Goal: Information Seeking & Learning: Learn about a topic

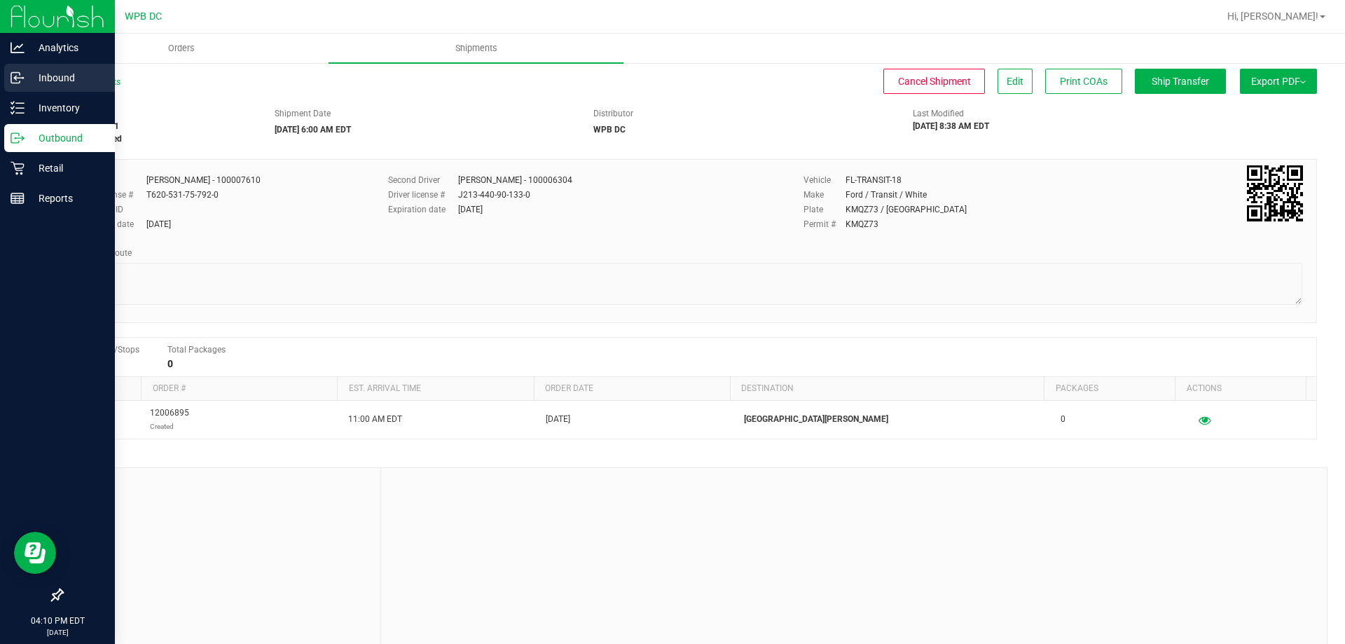
click at [36, 74] on p "Inbound" at bounding box center [67, 77] width 84 height 17
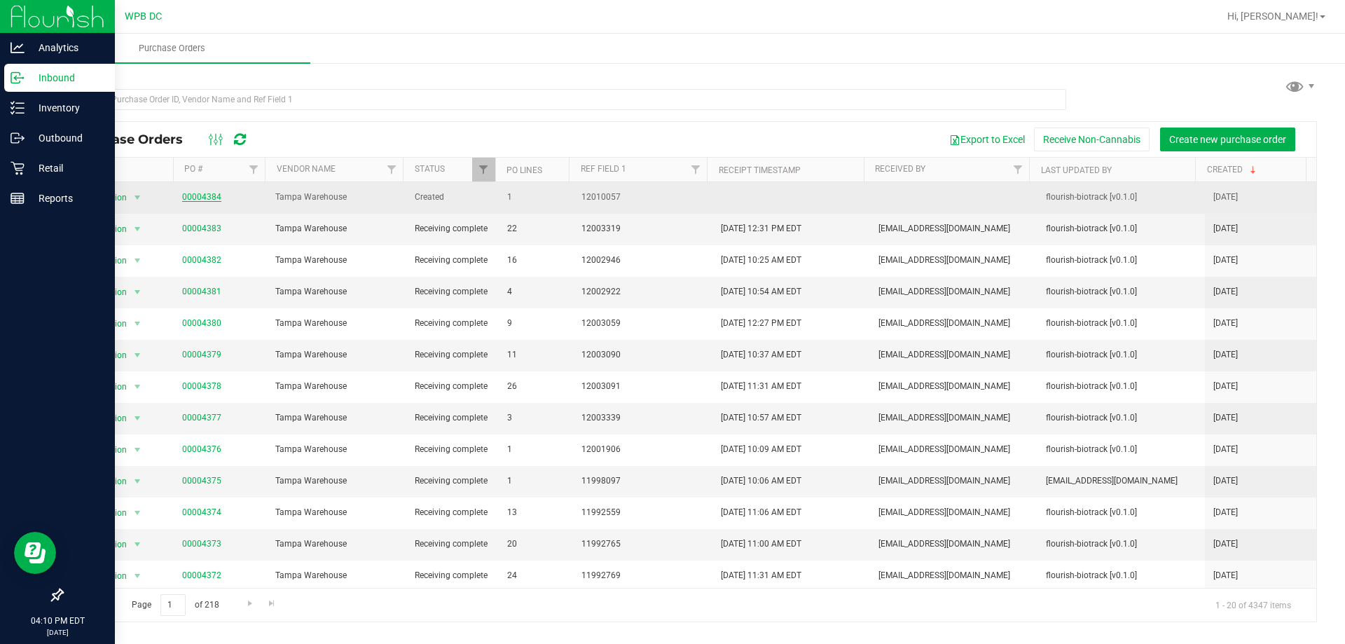
click at [188, 197] on link "00004384" at bounding box center [201, 197] width 39 height 10
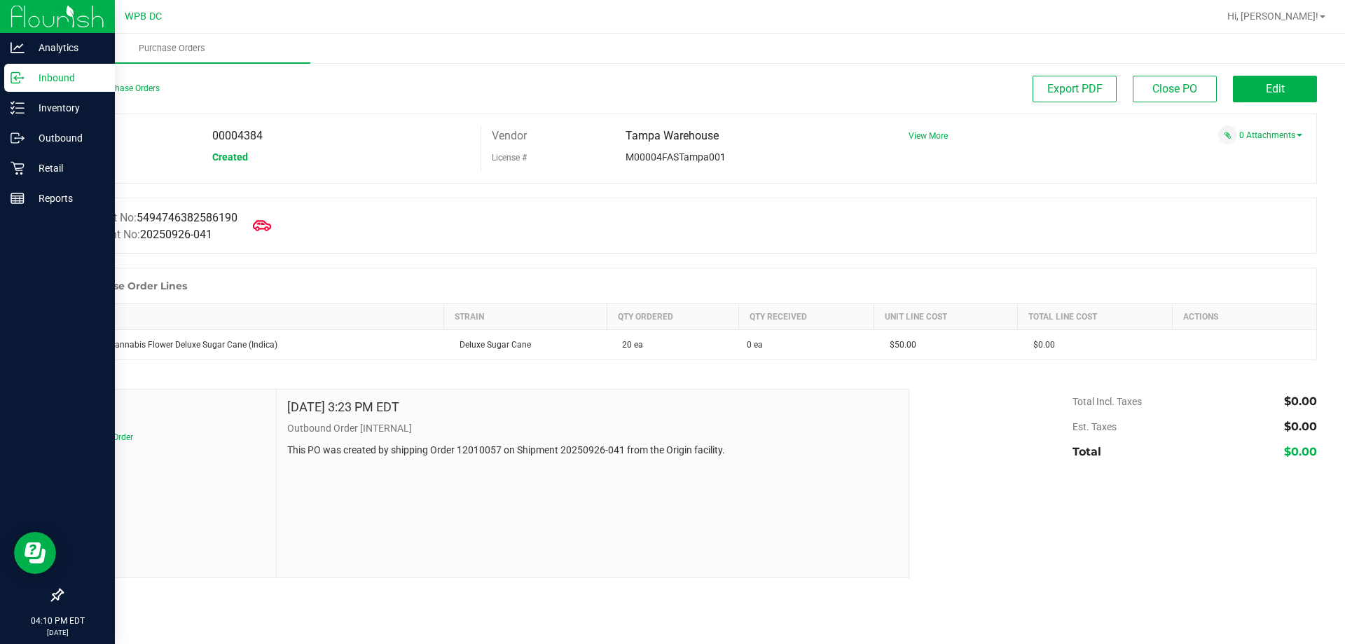
click at [258, 220] on span at bounding box center [262, 225] width 31 height 31
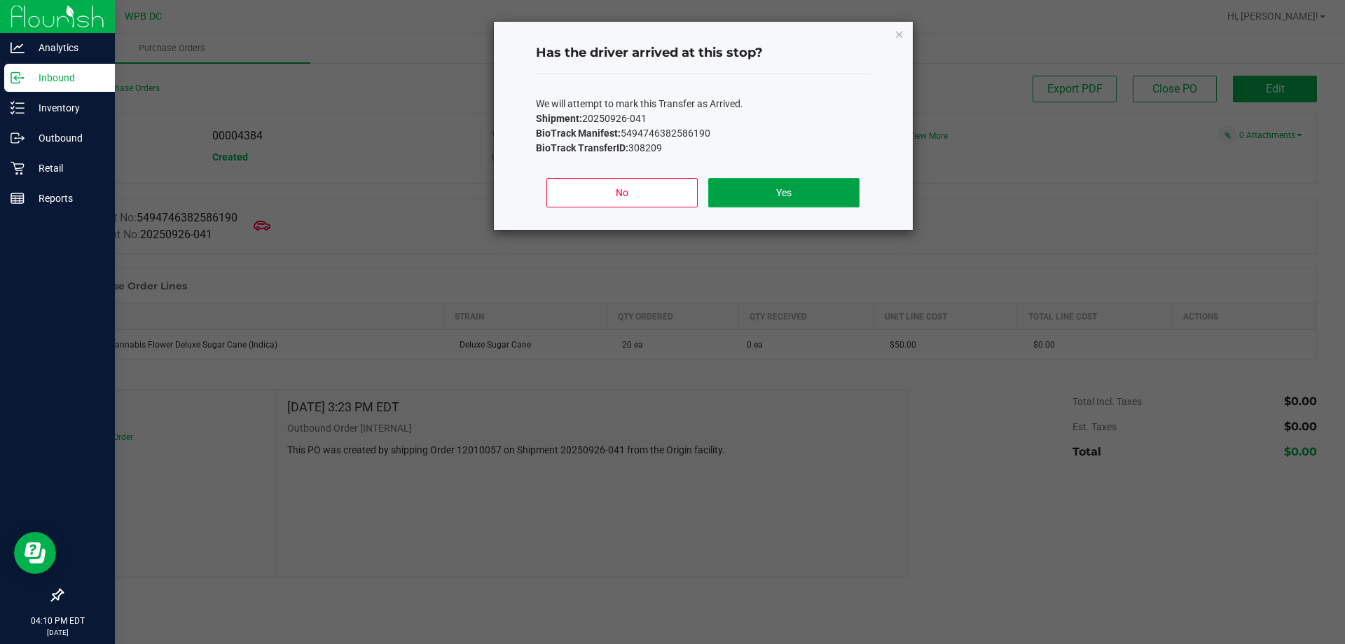
click at [803, 194] on button "Yes" at bounding box center [783, 192] width 151 height 29
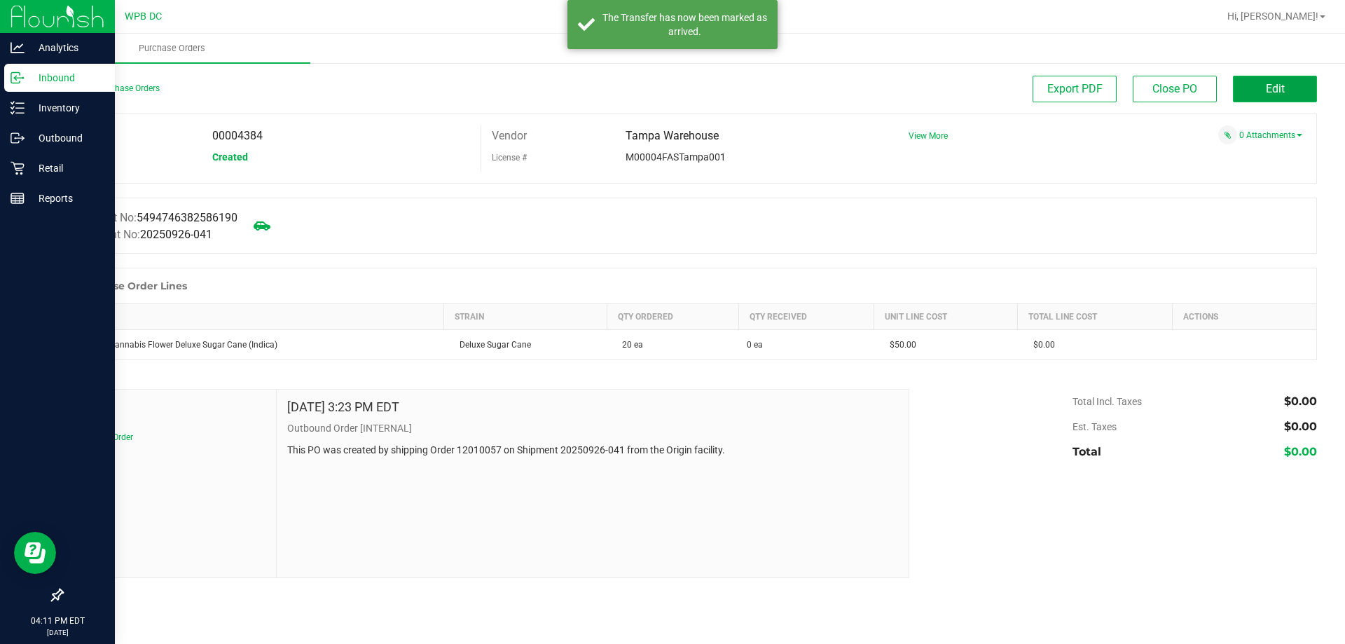
click at [1312, 83] on button "Edit" at bounding box center [1275, 89] width 84 height 27
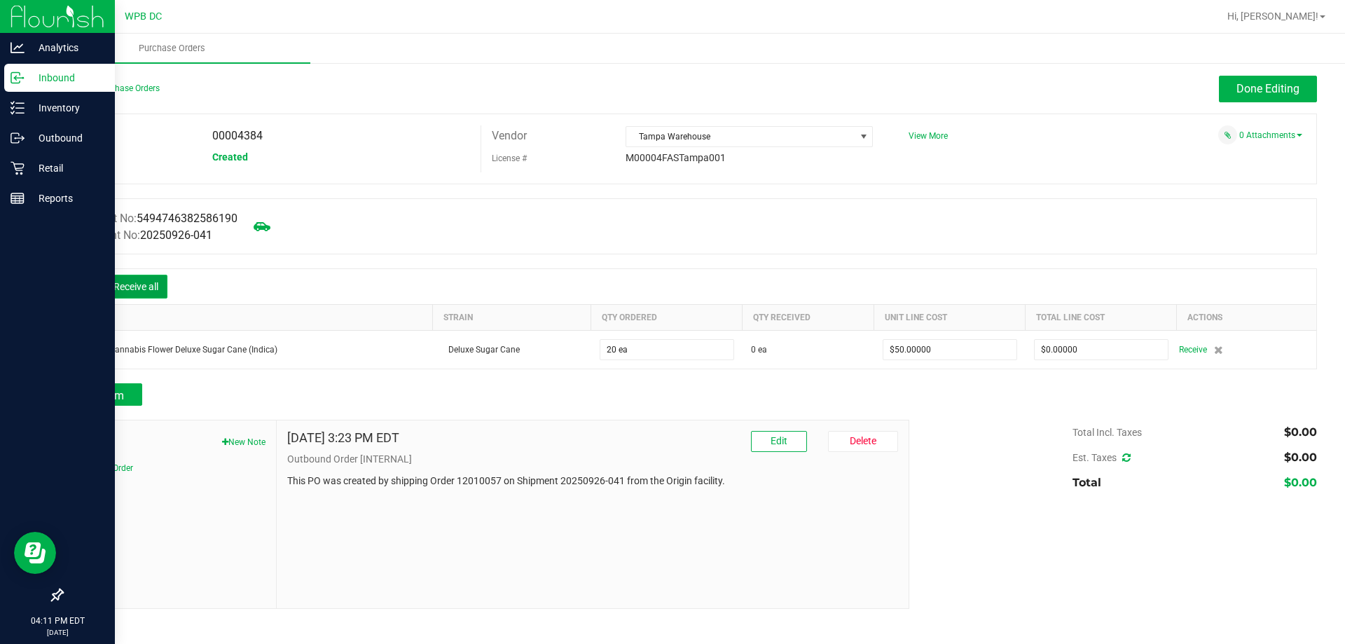
click at [143, 286] on button "Receive all" at bounding box center [135, 287] width 63 height 24
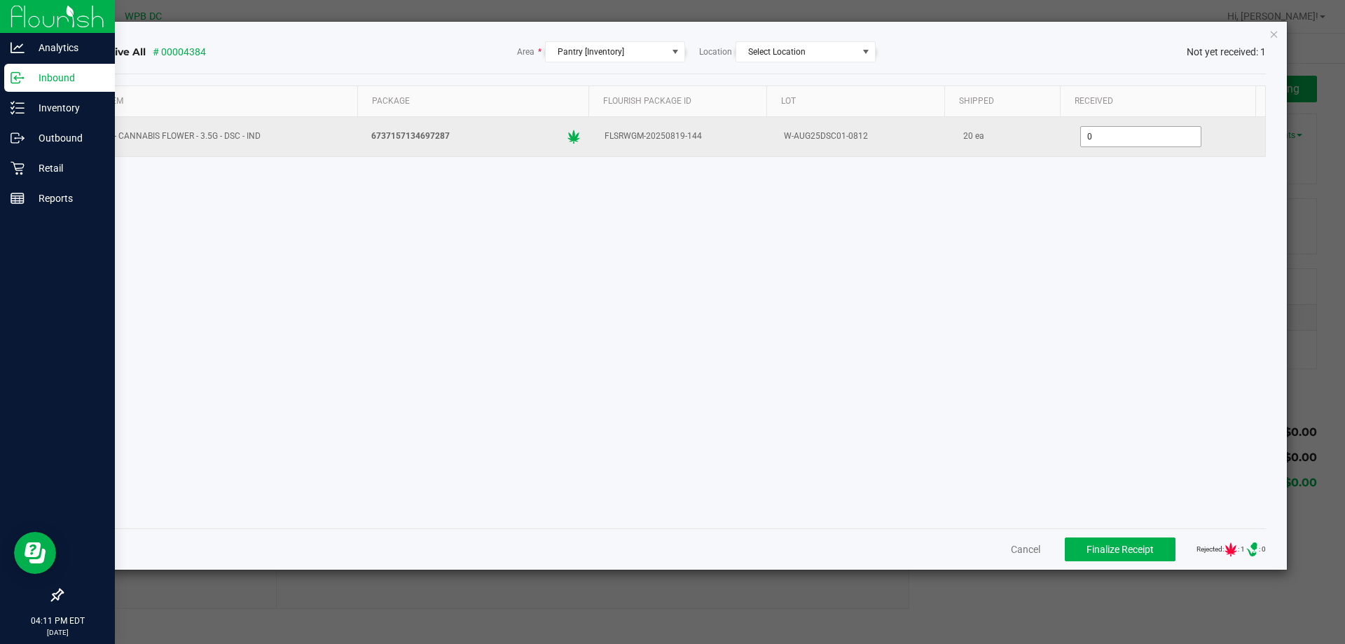
click at [1087, 132] on input "0" at bounding box center [1141, 137] width 120 height 20
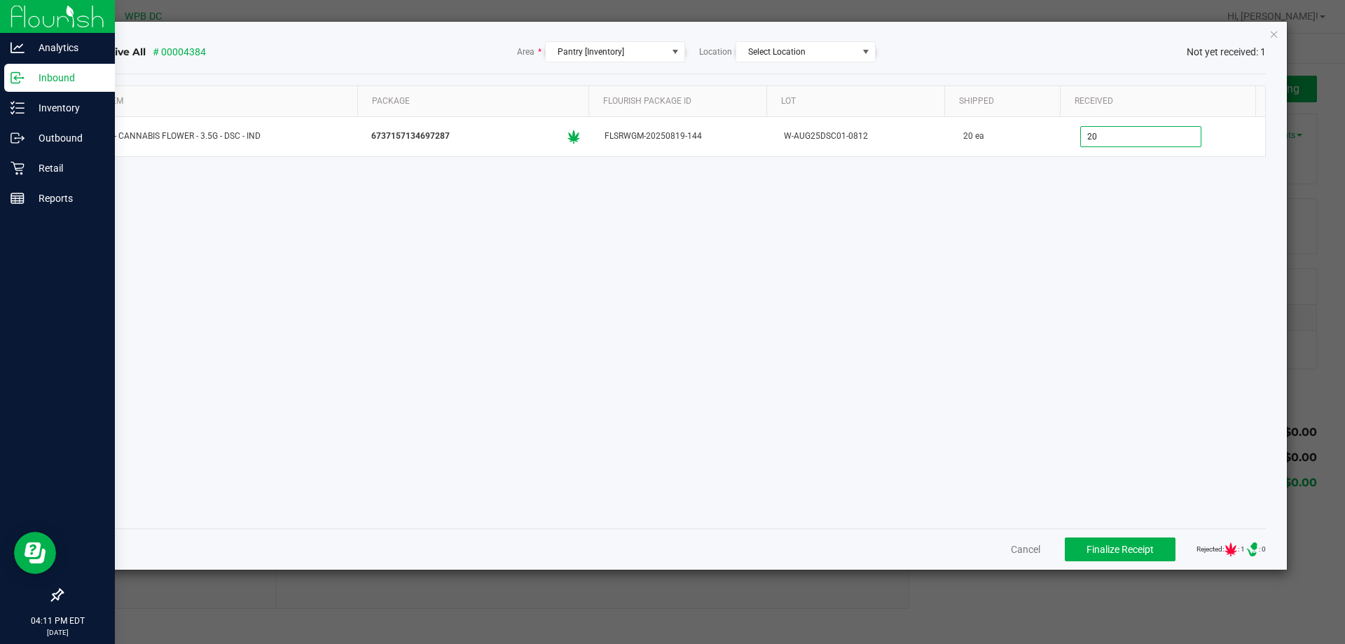
type input "20 ea"
click at [1130, 343] on div "Item Package Flourish Package ID Lot Shipped Received FT - CANNABIS FLOWER - 3.…" at bounding box center [678, 300] width 1177 height 431
click at [1123, 545] on span "Finalize Receipt" at bounding box center [1119, 549] width 67 height 11
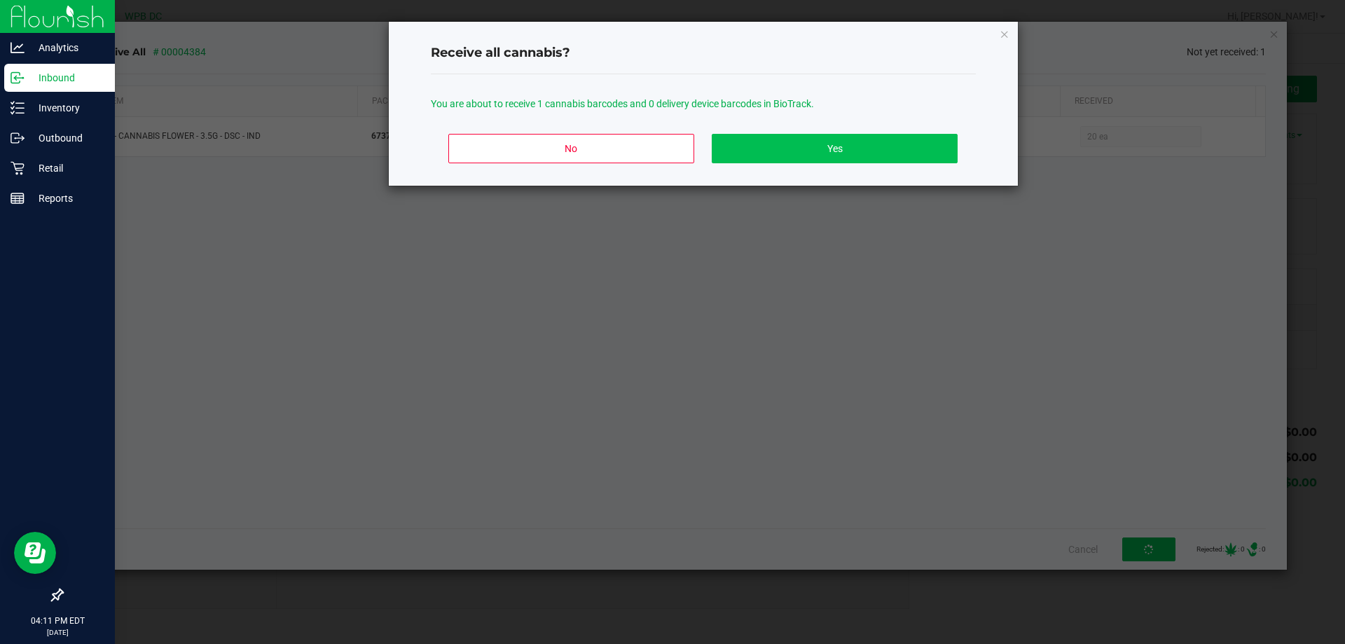
drag, startPoint x: 796, startPoint y: 130, endPoint x: 792, endPoint y: 147, distance: 17.9
click at [795, 132] on div "No Yes" at bounding box center [703, 154] width 545 height 63
click at [803, 158] on button "Yes" at bounding box center [834, 148] width 245 height 29
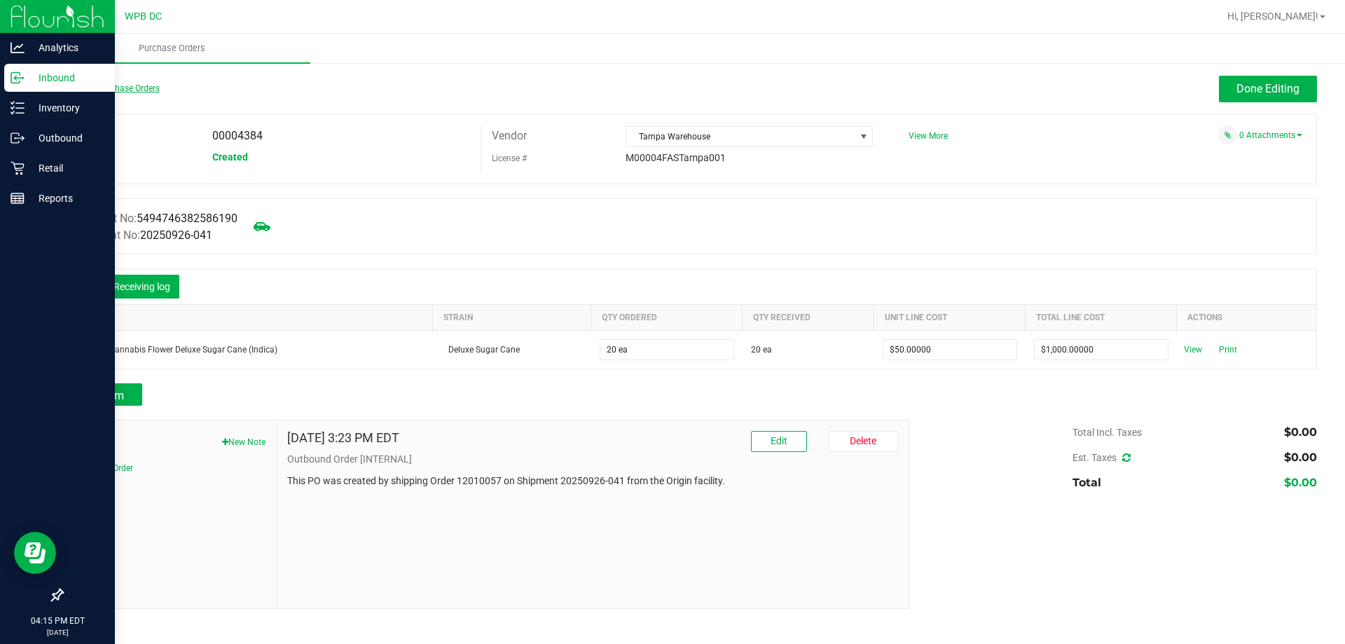
click at [134, 86] on link "Back to Purchase Orders" at bounding box center [111, 88] width 98 height 10
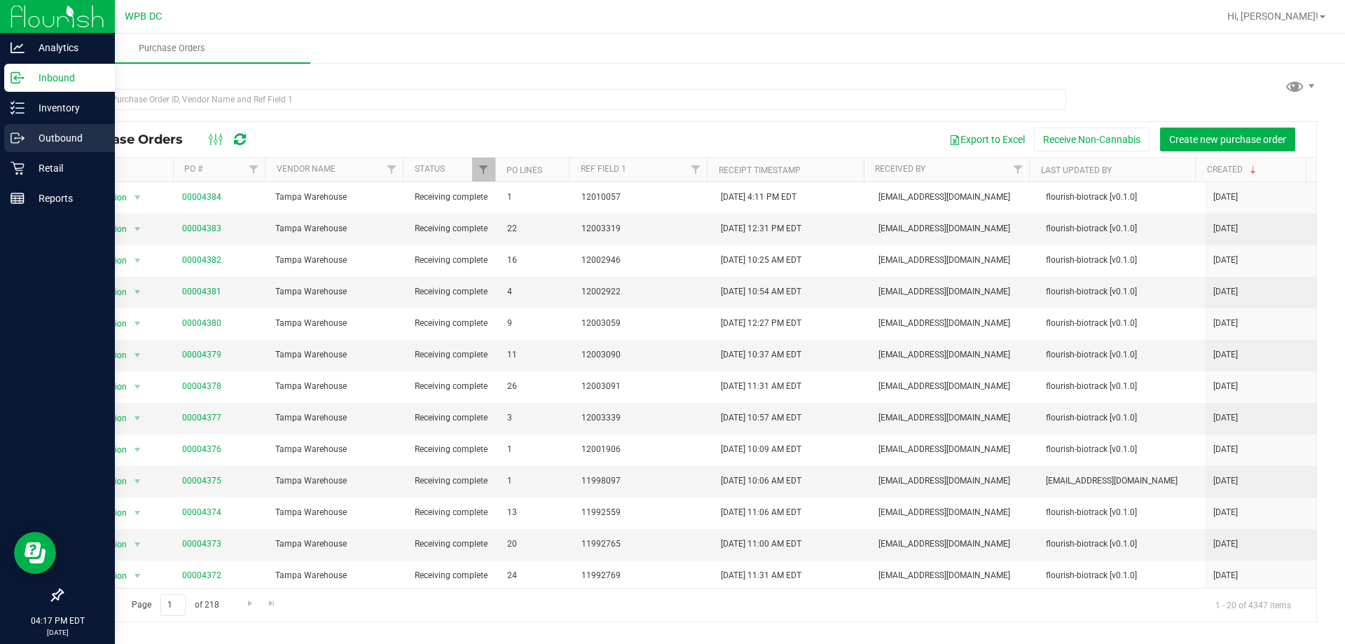
click at [60, 143] on p "Outbound" at bounding box center [67, 138] width 84 height 17
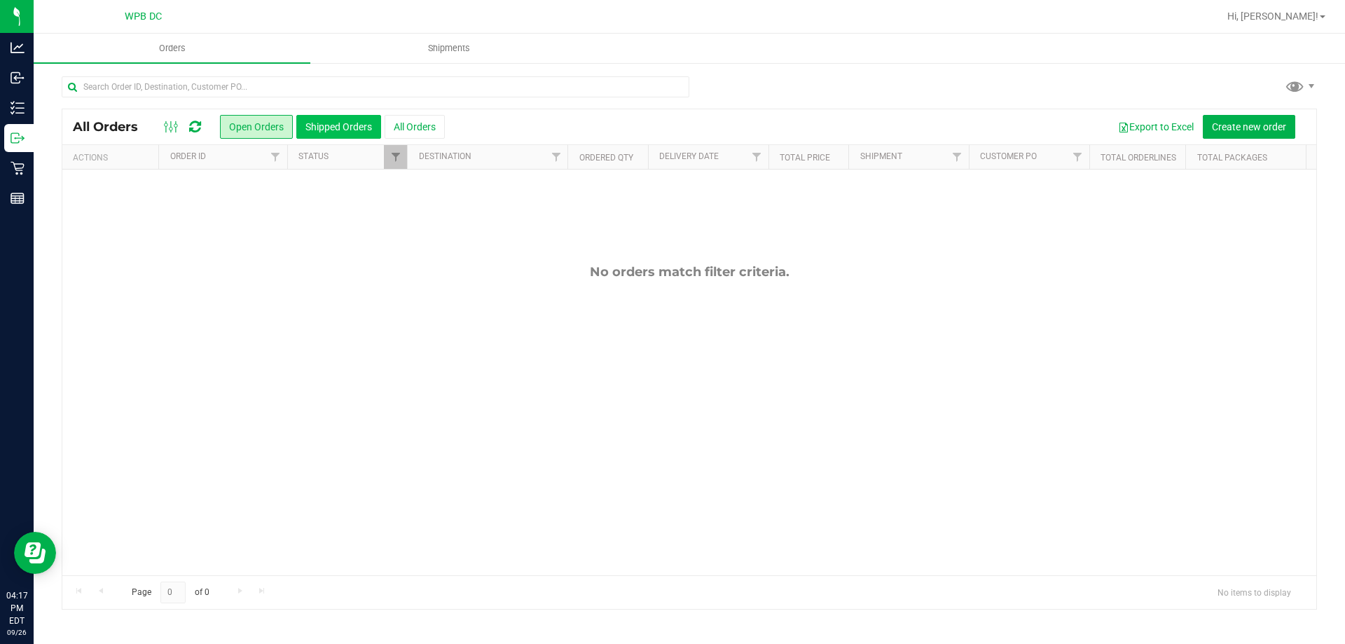
click at [354, 127] on button "Shipped Orders" at bounding box center [338, 127] width 85 height 24
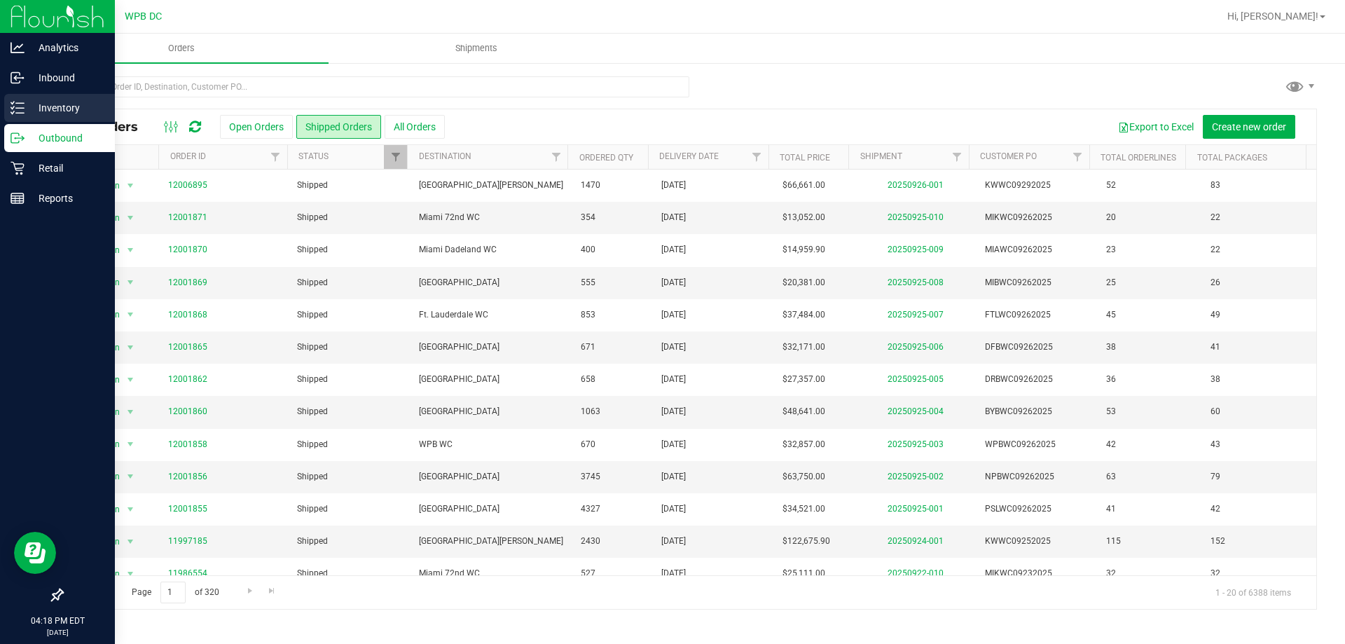
click at [57, 108] on p "Inventory" at bounding box center [67, 107] width 84 height 17
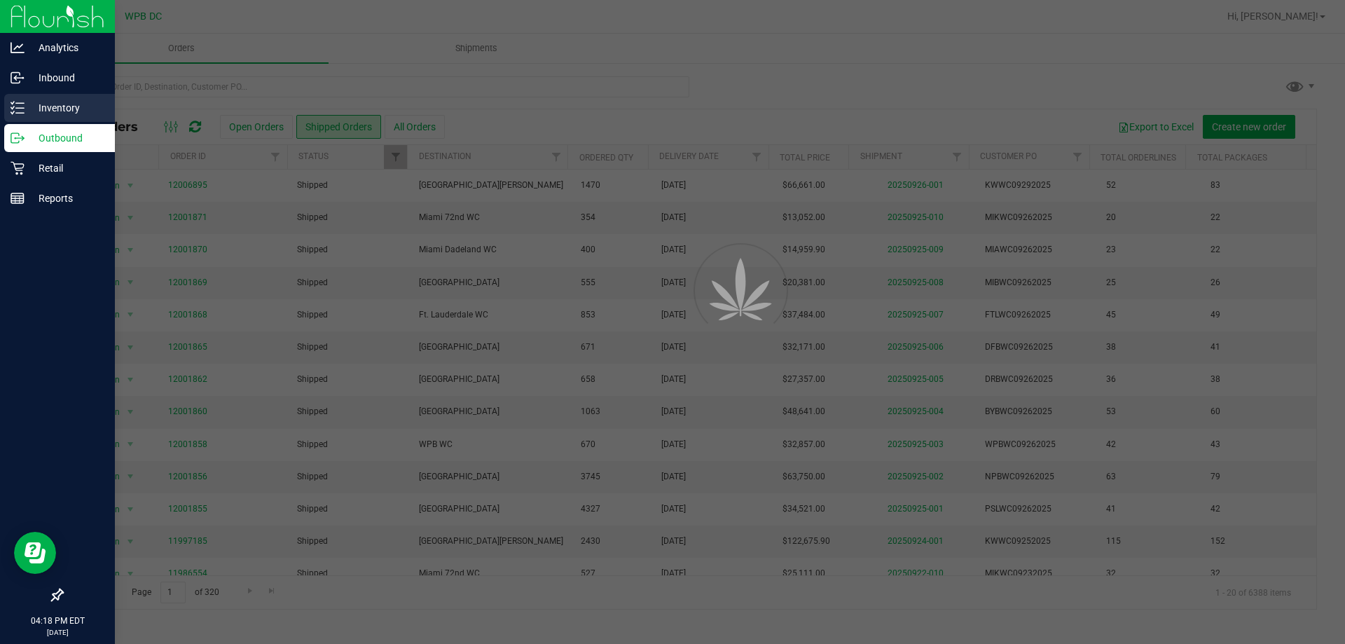
click at [60, 106] on p "Inventory" at bounding box center [67, 107] width 84 height 17
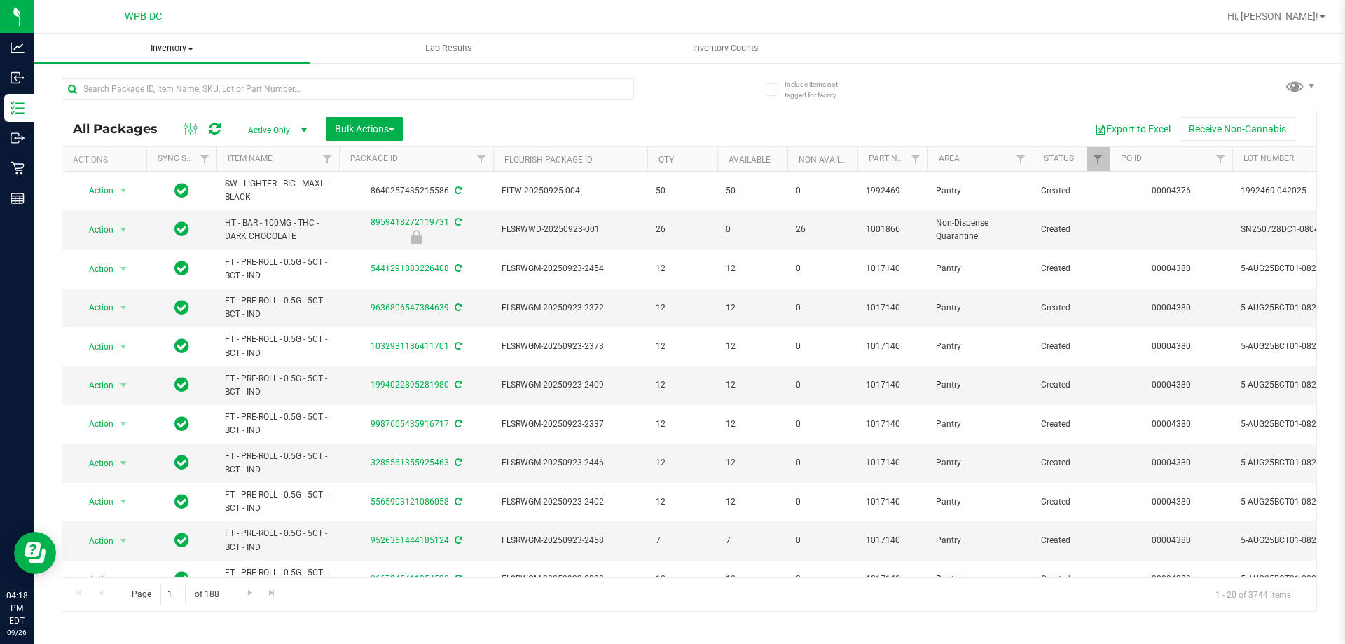
click at [188, 46] on span "Inventory" at bounding box center [172, 48] width 277 height 13
click at [106, 107] on span "All inventory" at bounding box center [81, 101] width 95 height 12
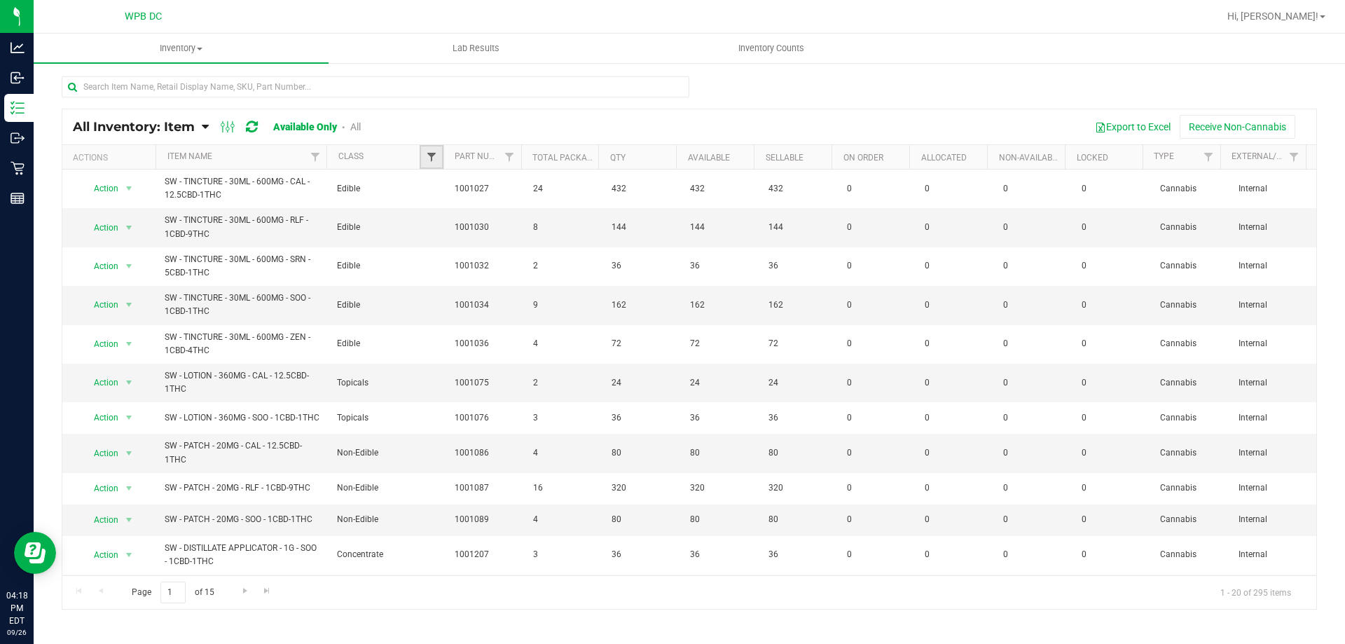
click at [430, 156] on span "Filter" at bounding box center [431, 156] width 11 height 11
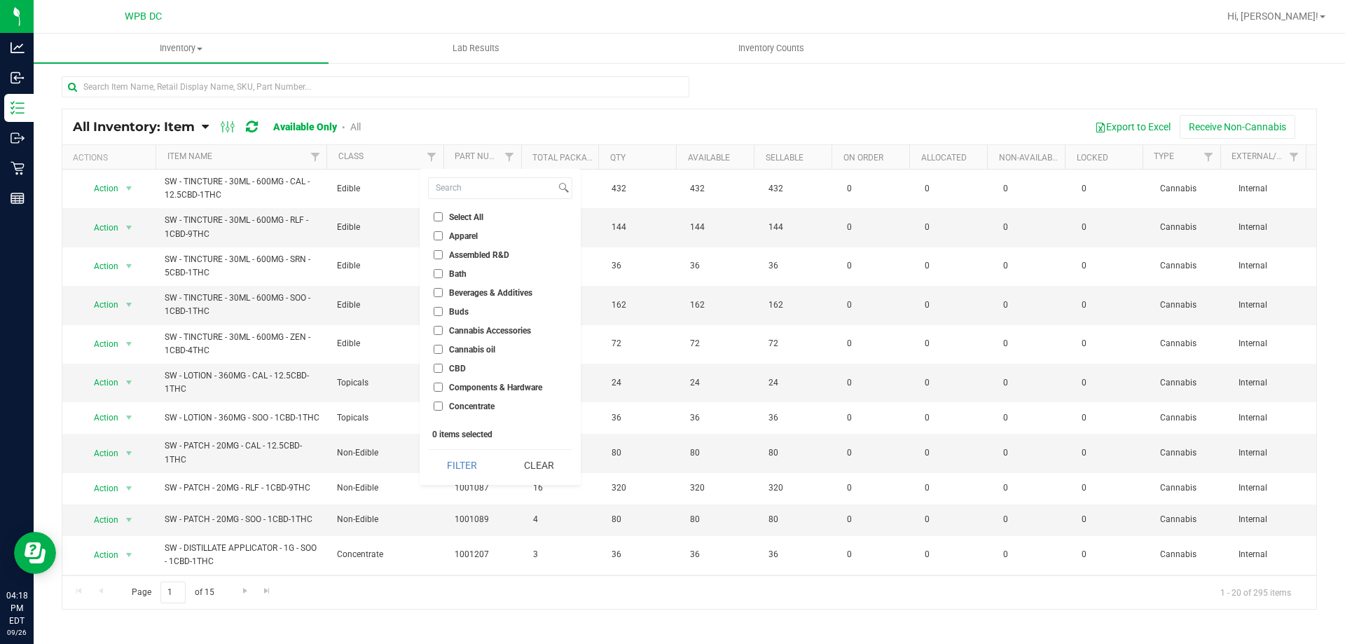
click at [453, 328] on span "Cannabis Accessories" at bounding box center [490, 330] width 82 height 8
click at [443, 328] on input "Cannabis Accessories" at bounding box center [438, 330] width 9 height 9
checkbox input "true"
click at [464, 472] on button "Filter" at bounding box center [461, 465] width 67 height 31
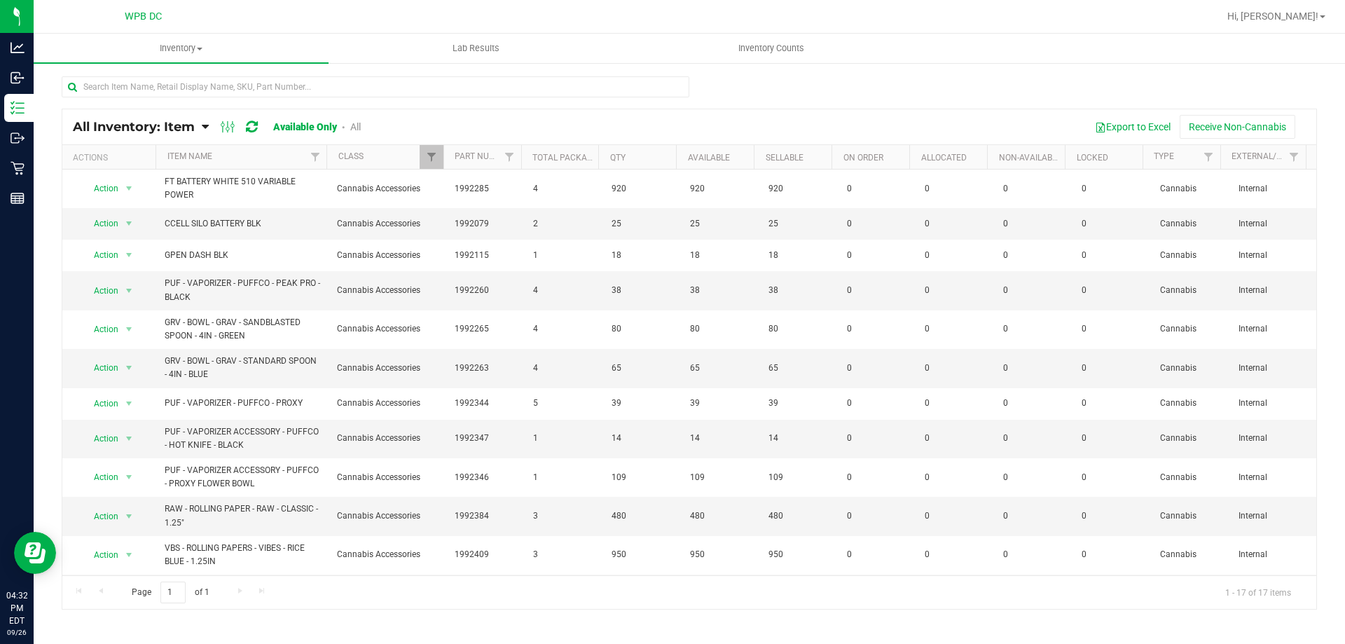
click at [249, 160] on th "Item Name" at bounding box center [241, 157] width 171 height 25
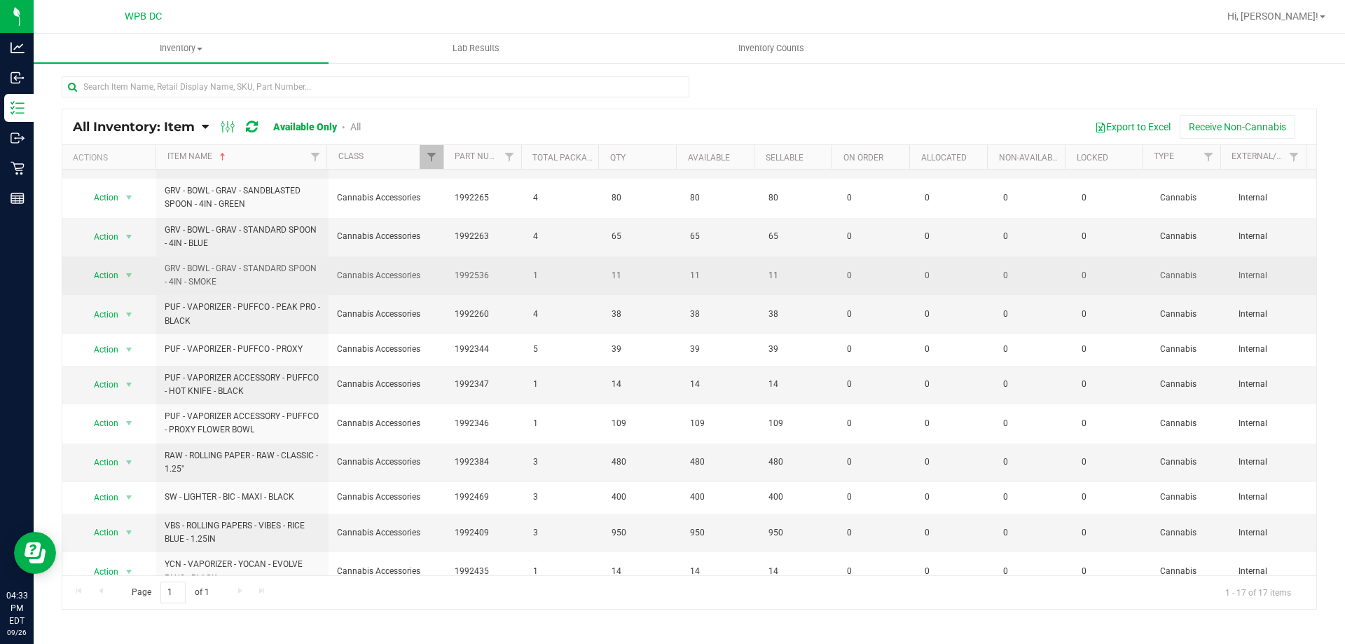
scroll to position [210, 0]
